Goal: Find specific page/section: Find specific page/section

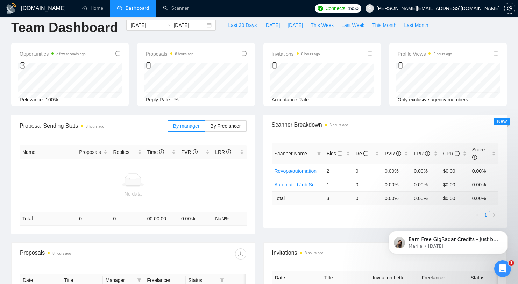
scroll to position [28, 0]
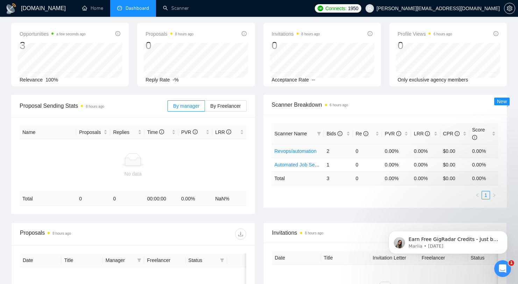
click at [306, 152] on link "Revops/automation" at bounding box center [295, 151] width 42 height 6
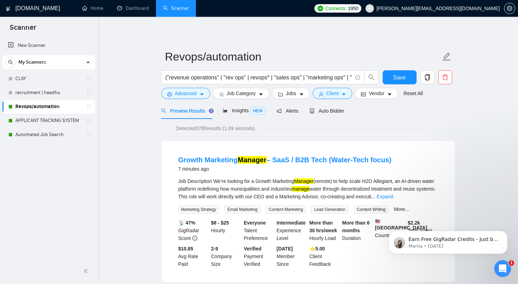
scroll to position [3, 0]
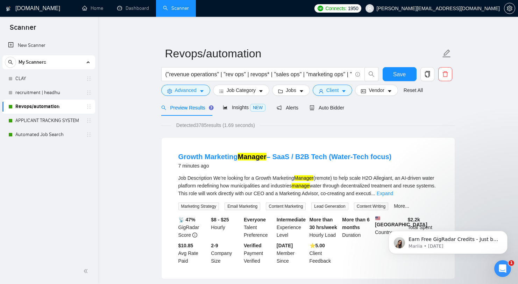
click at [346, 10] on span "Connects:" at bounding box center [335, 9] width 21 height 8
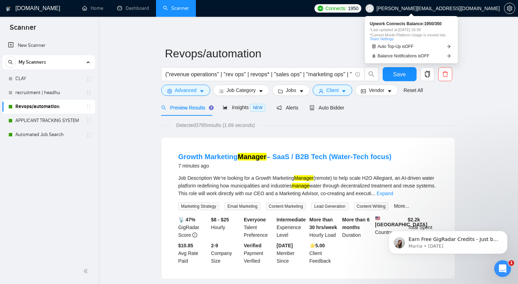
click at [346, 10] on span "Connects:" at bounding box center [335, 9] width 21 height 8
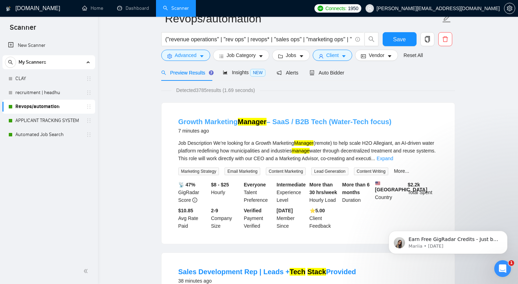
scroll to position [0, 0]
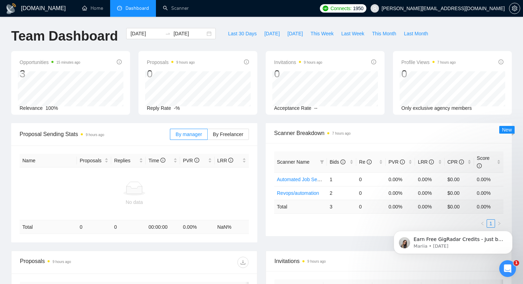
click at [363, 10] on span "Connects: 1950" at bounding box center [346, 9] width 33 height 8
click at [94, 8] on link "Home" at bounding box center [92, 8] width 21 height 6
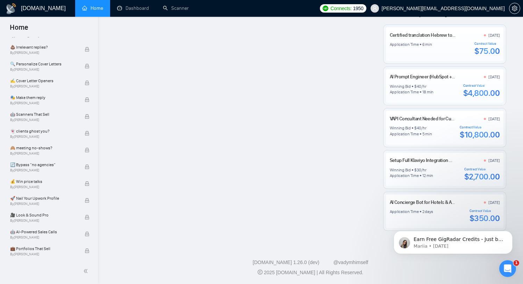
scroll to position [774, 0]
